Goal: Task Accomplishment & Management: Manage account settings

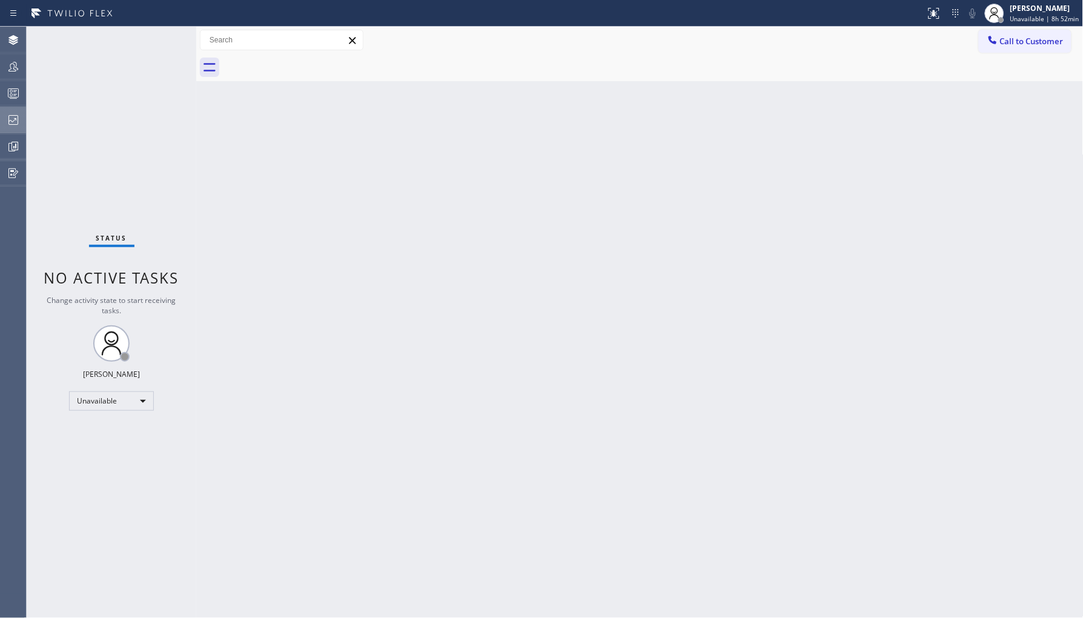
click at [10, 123] on icon at bounding box center [13, 120] width 15 height 15
click at [22, 127] on div at bounding box center [13, 120] width 27 height 24
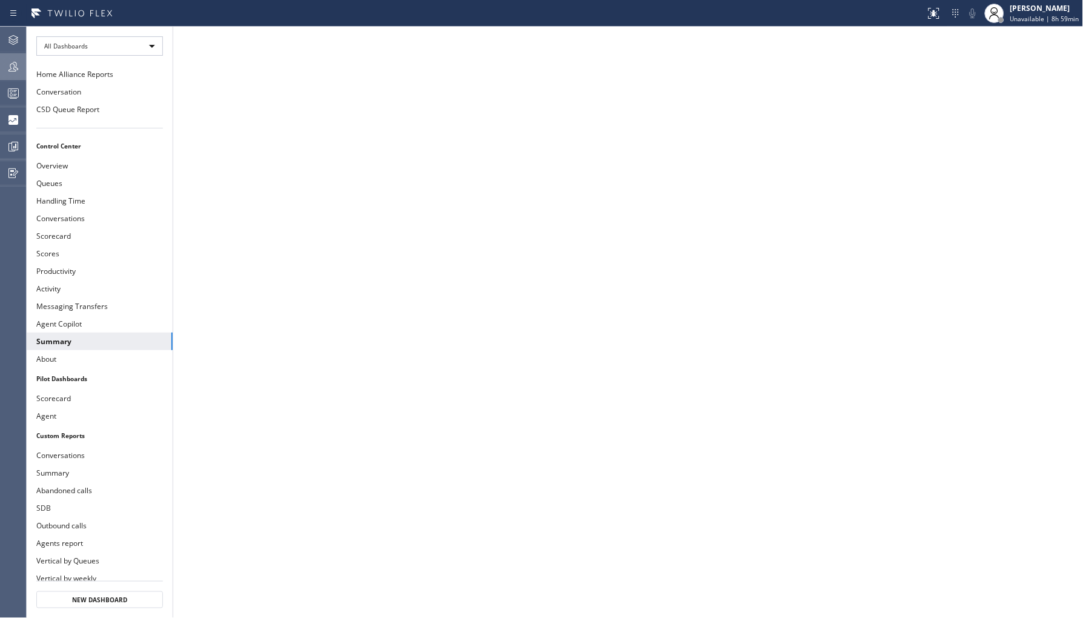
click at [16, 57] on div at bounding box center [13, 67] width 27 height 24
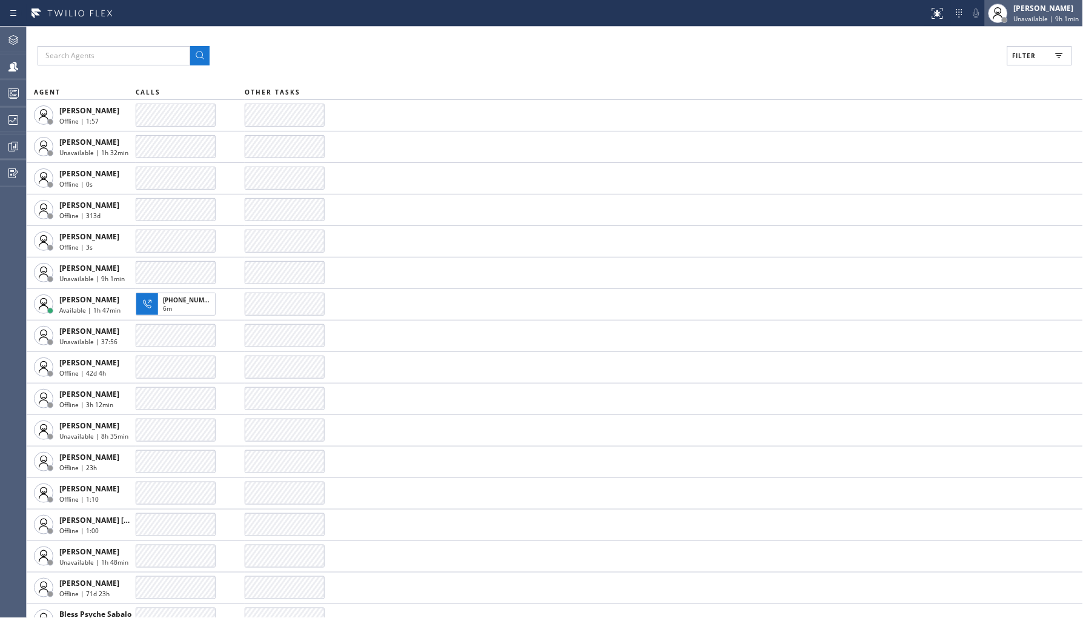
click at [1046, 8] on div "[PERSON_NAME]" at bounding box center [1046, 8] width 65 height 10
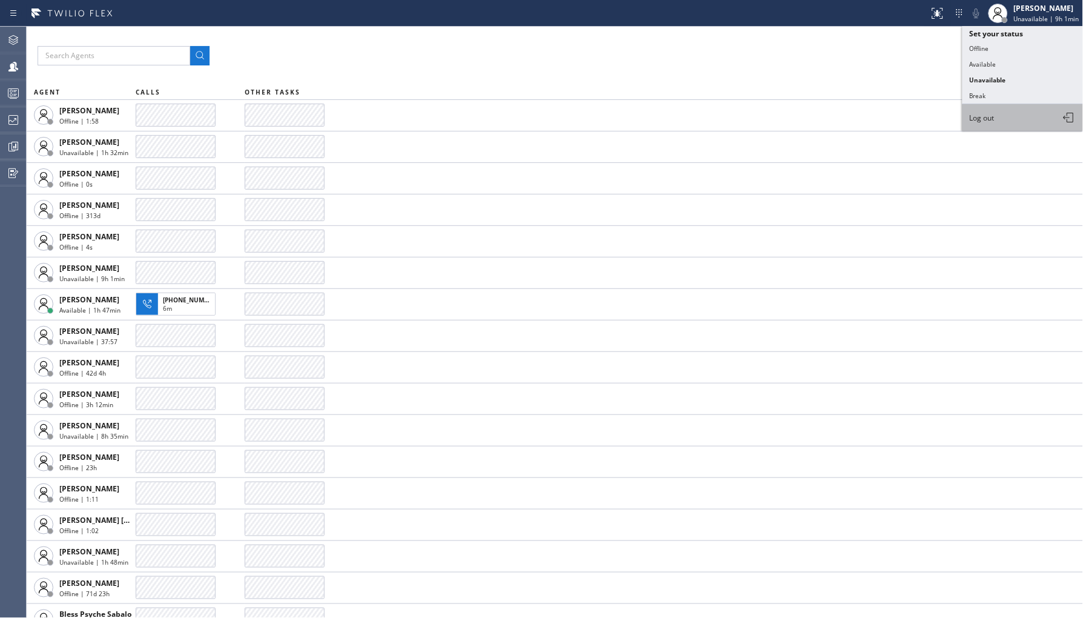
click at [998, 125] on button "Log out" at bounding box center [1023, 117] width 121 height 27
